Goal: Information Seeking & Learning: Learn about a topic

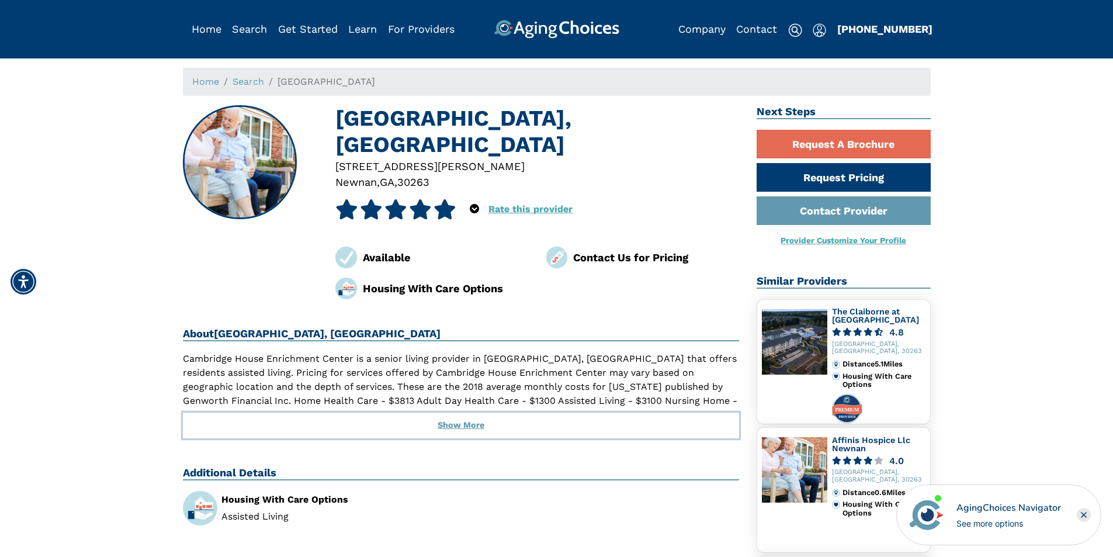
click at [469, 426] on button "Show More" at bounding box center [461, 426] width 557 height 26
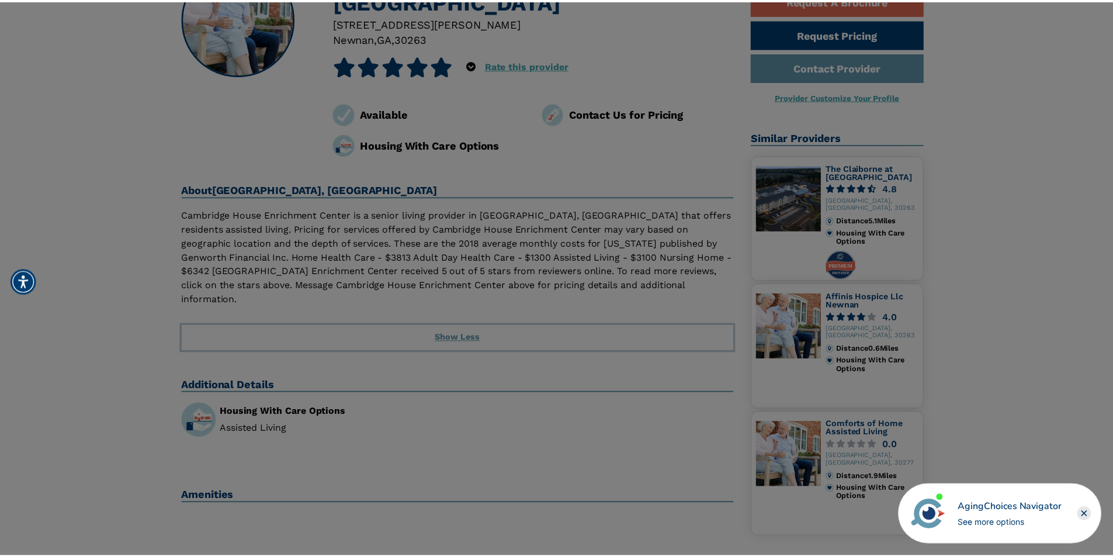
scroll to position [117, 0]
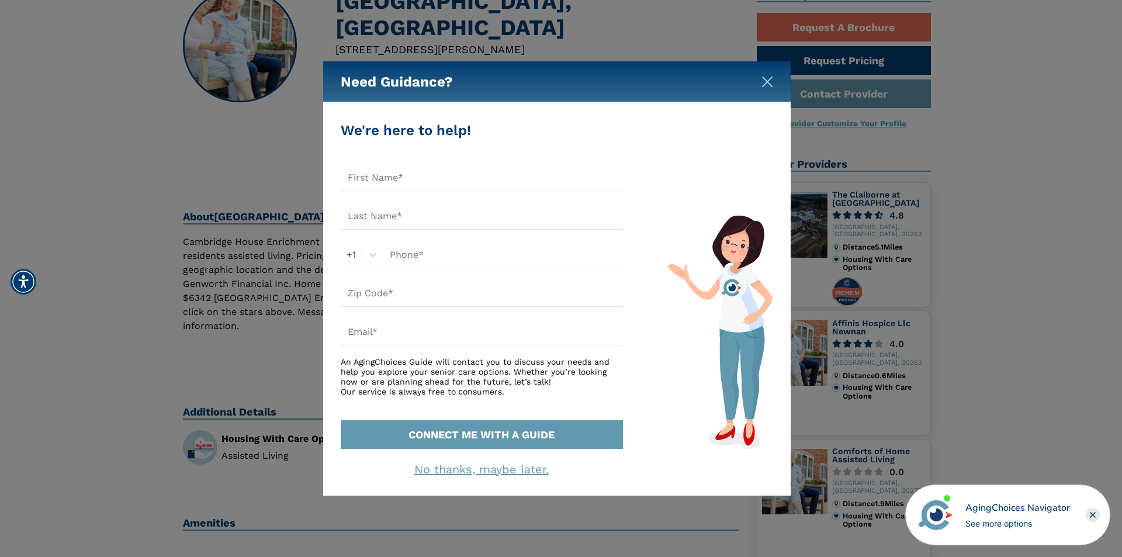
click at [763, 75] on button "Close" at bounding box center [767, 80] width 12 height 12
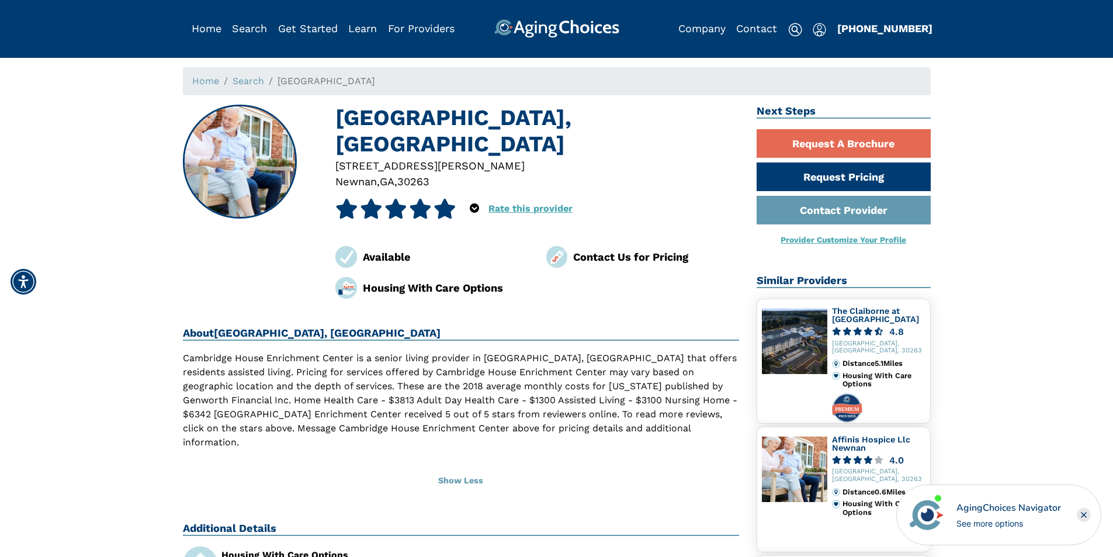
scroll to position [0, 0]
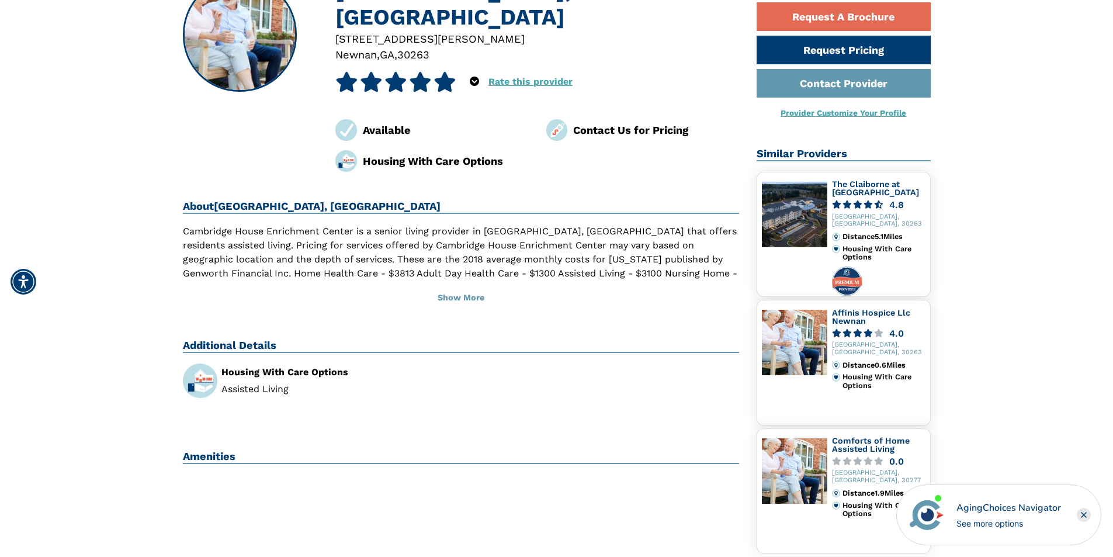
scroll to position [175, 0]
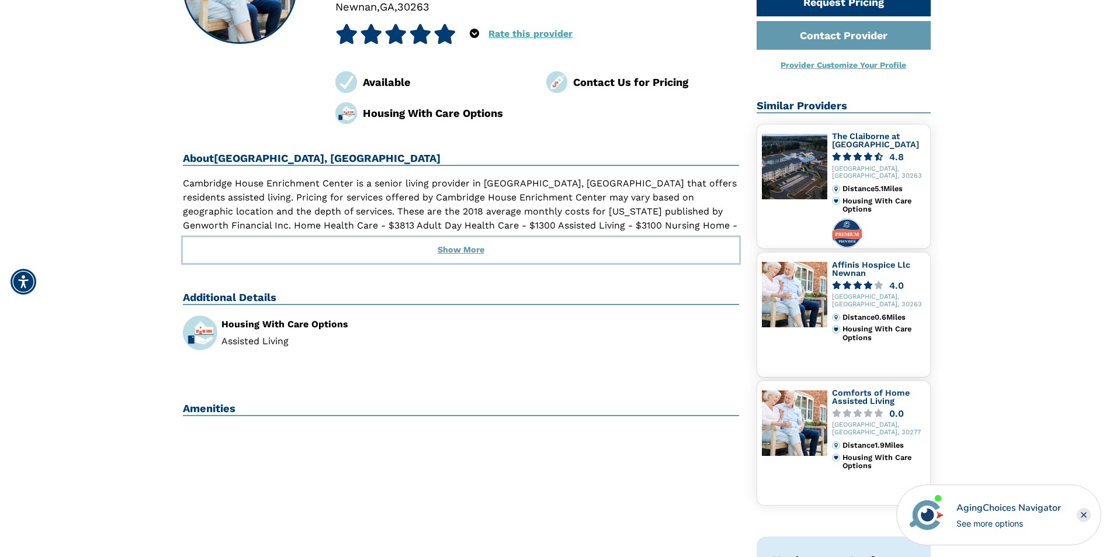
click at [468, 251] on button "Show More" at bounding box center [461, 250] width 557 height 26
